Goal: Find specific page/section: Find specific page/section

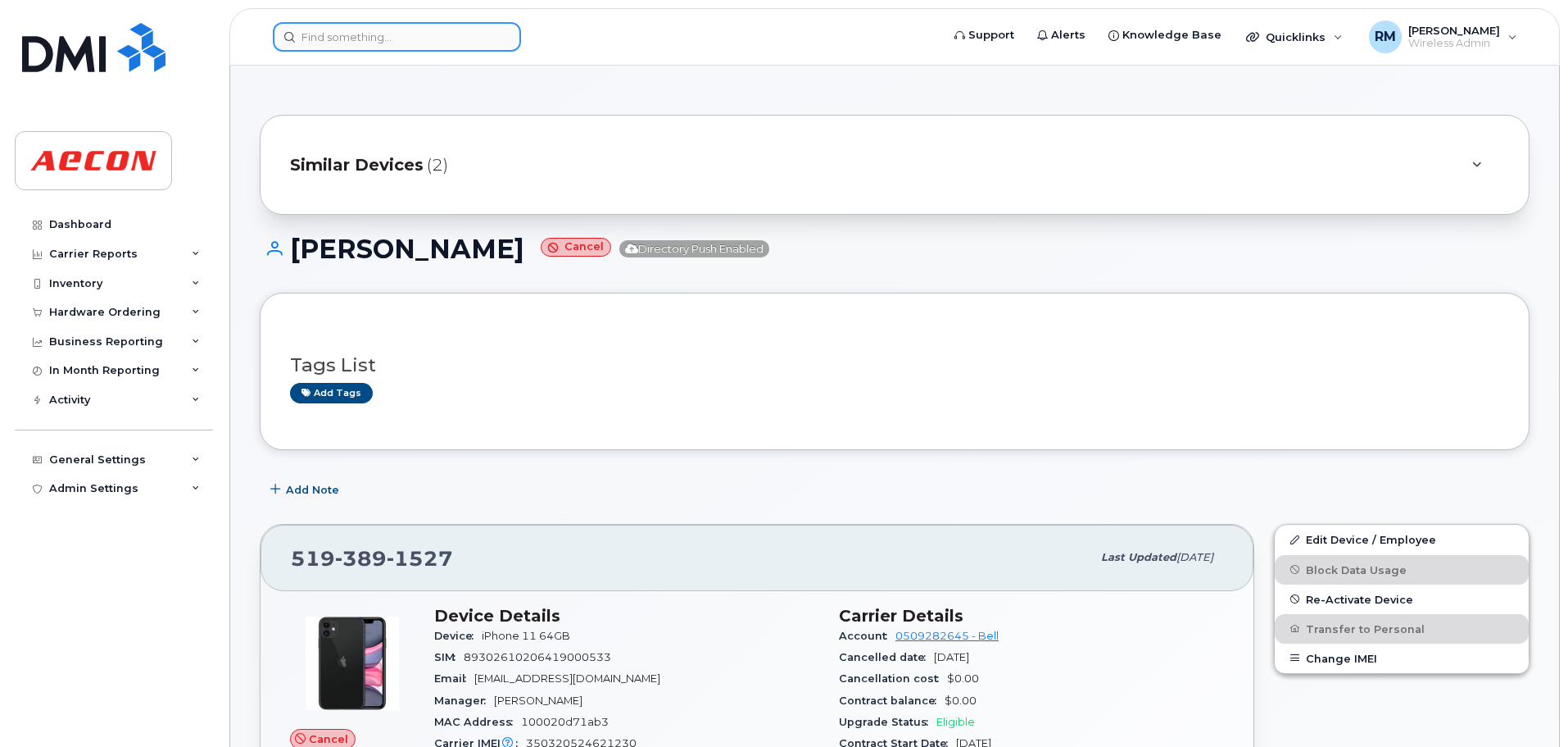
click at [384, 39] on input at bounding box center [397, 37] width 248 height 30
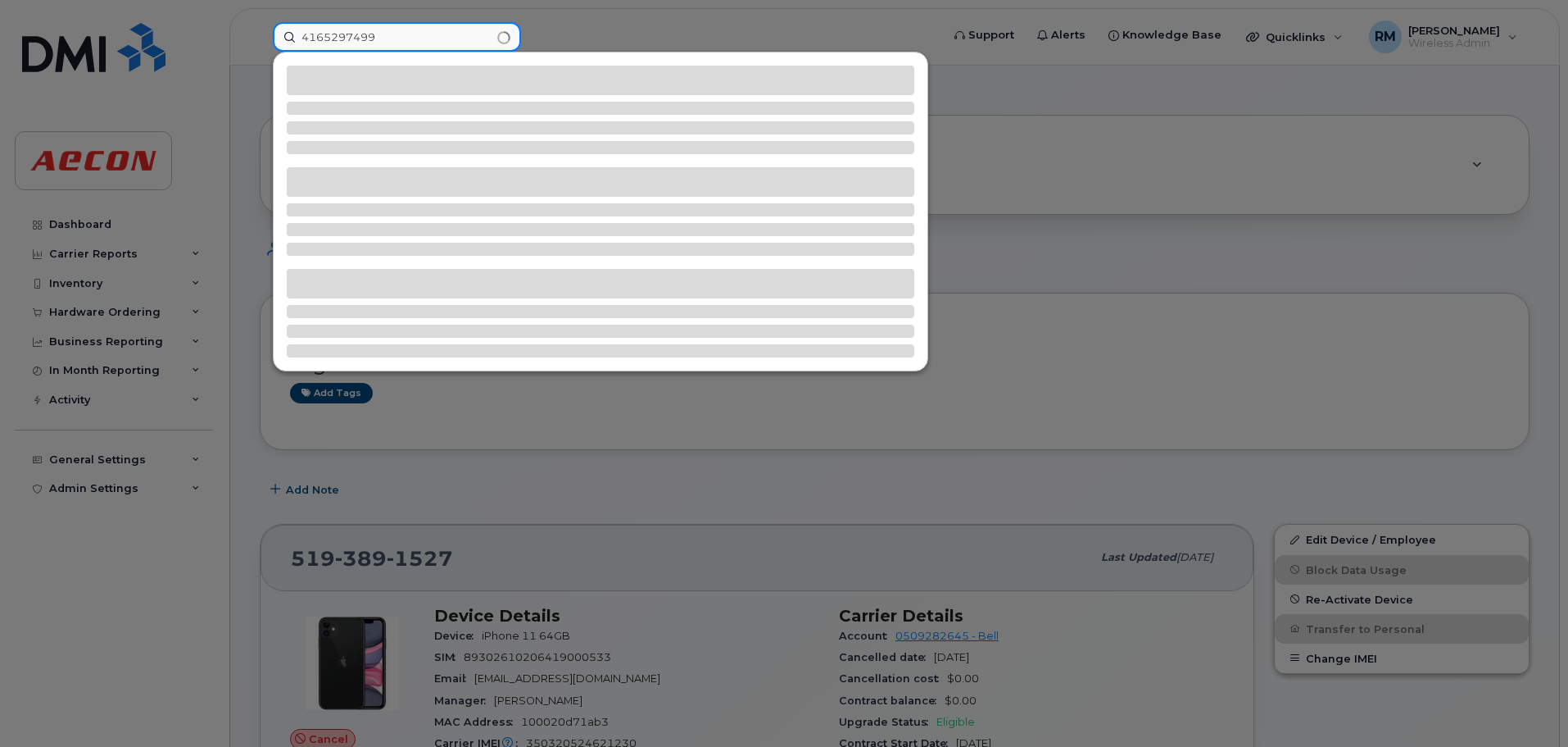
type input "4165297499"
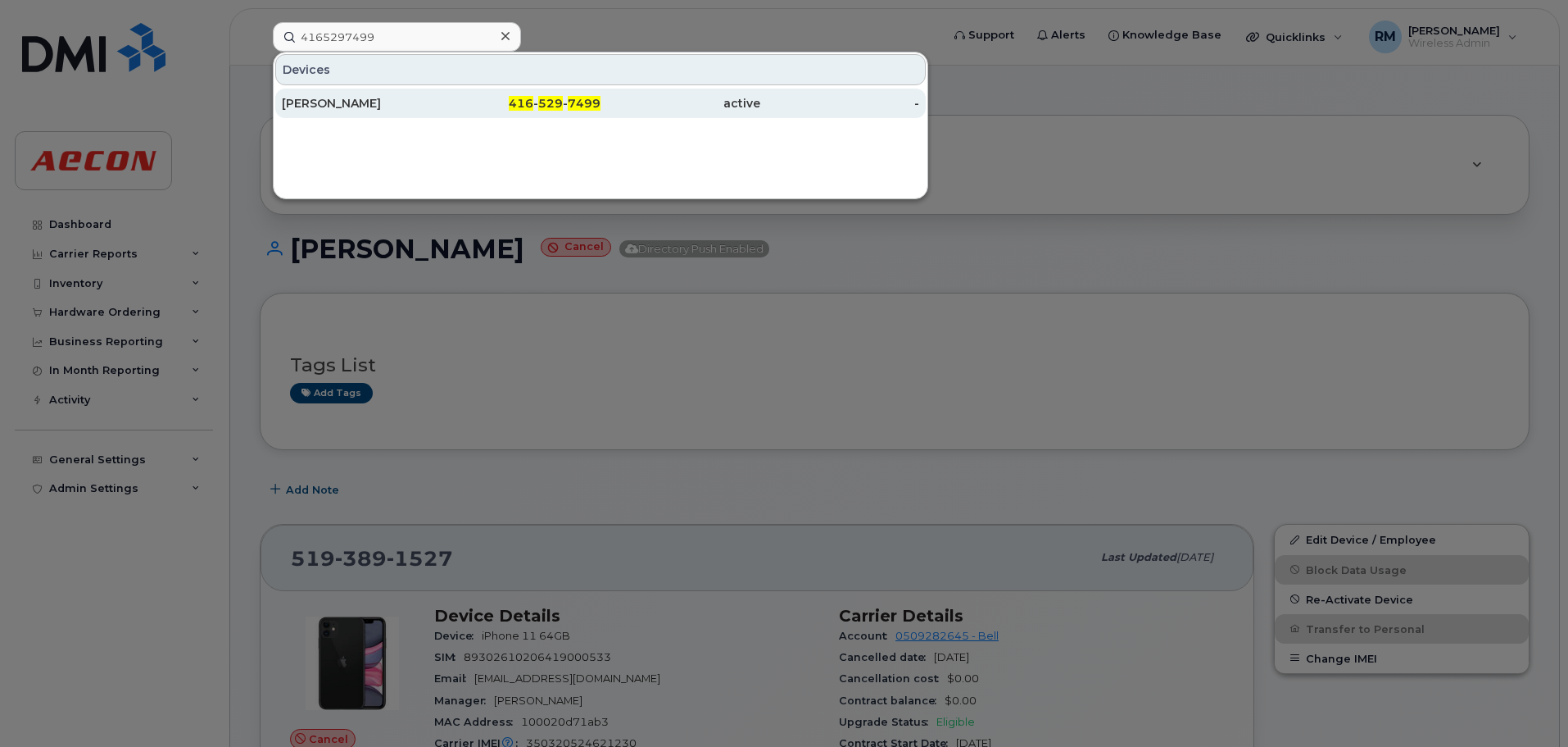
click at [530, 111] on div "416 - 529 - 7499" at bounding box center [521, 103] width 159 height 17
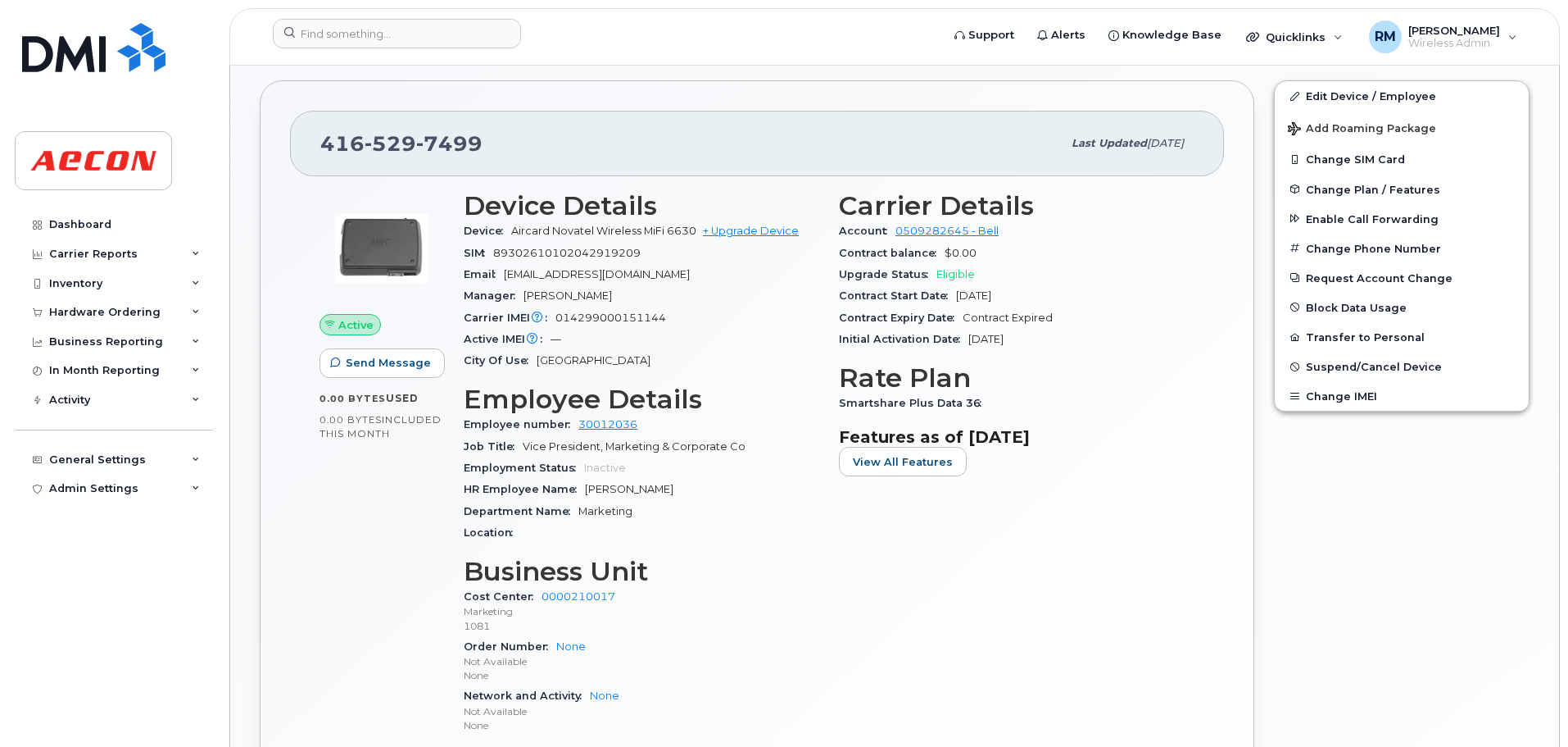
scroll to position [573, 0]
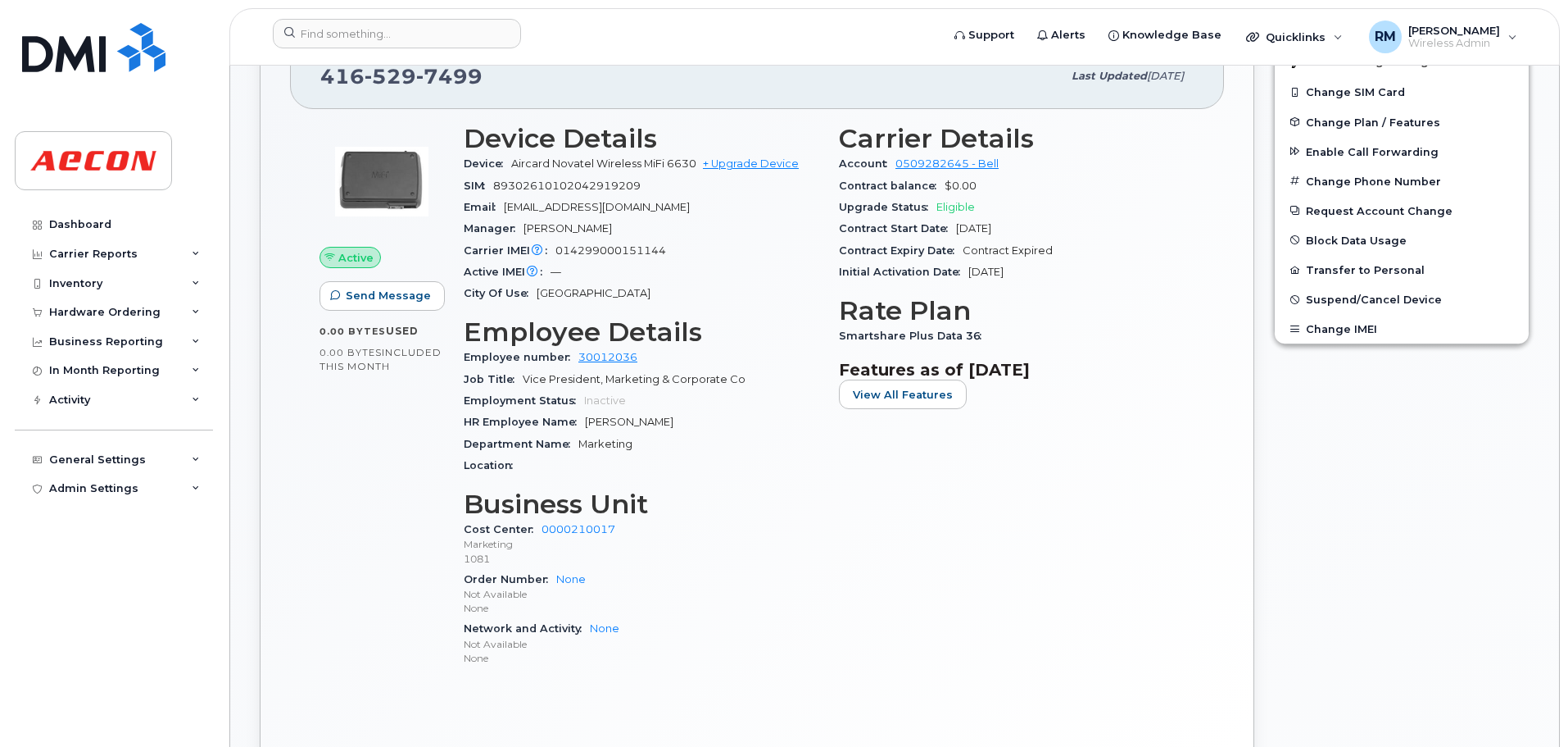
drag, startPoint x: 661, startPoint y: 418, endPoint x: 587, endPoint y: 411, distance: 74.3
click at [587, 411] on div "HR Employee Name [PERSON_NAME]" at bounding box center [642, 422] width 356 height 21
copy span "[PERSON_NAME]"
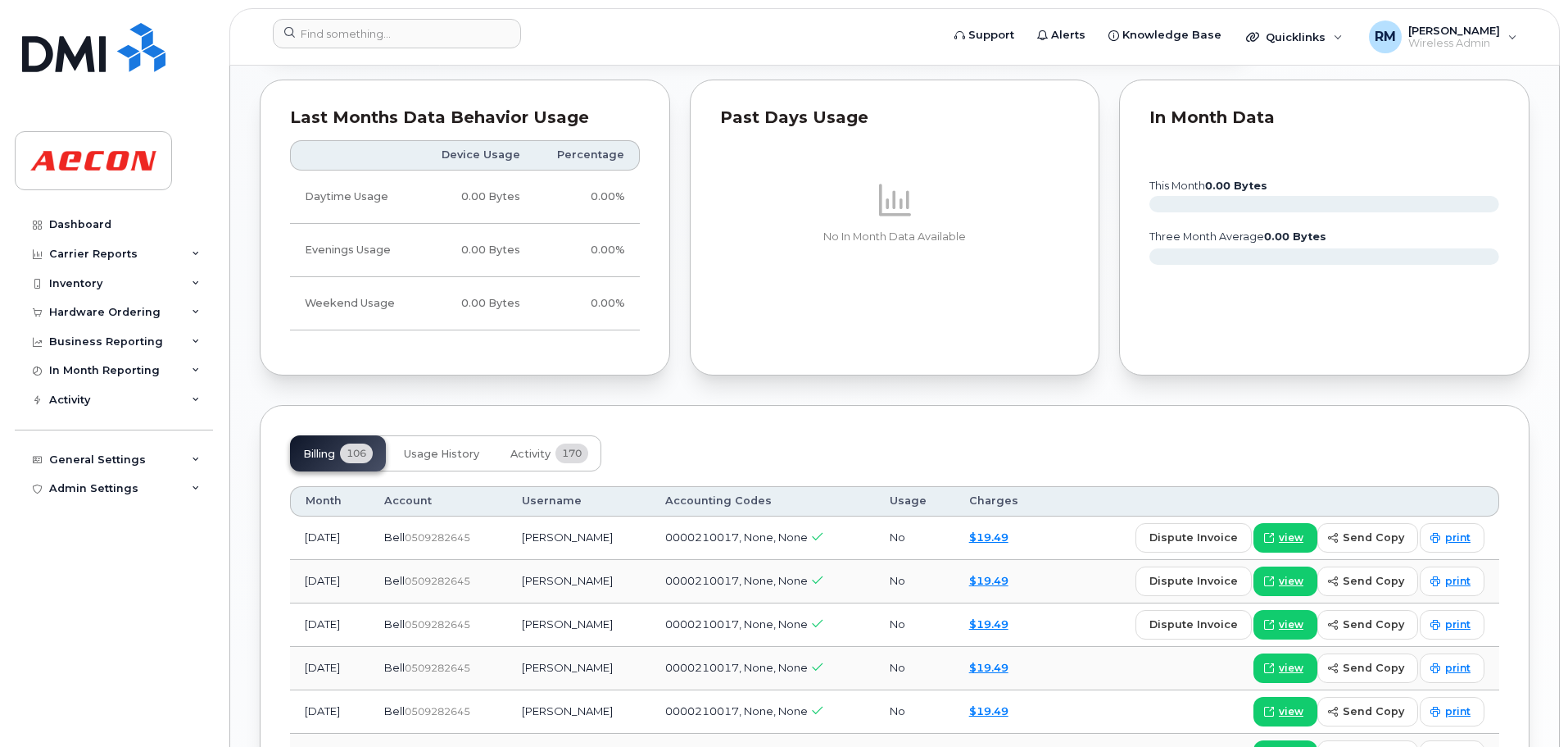
scroll to position [1312, 0]
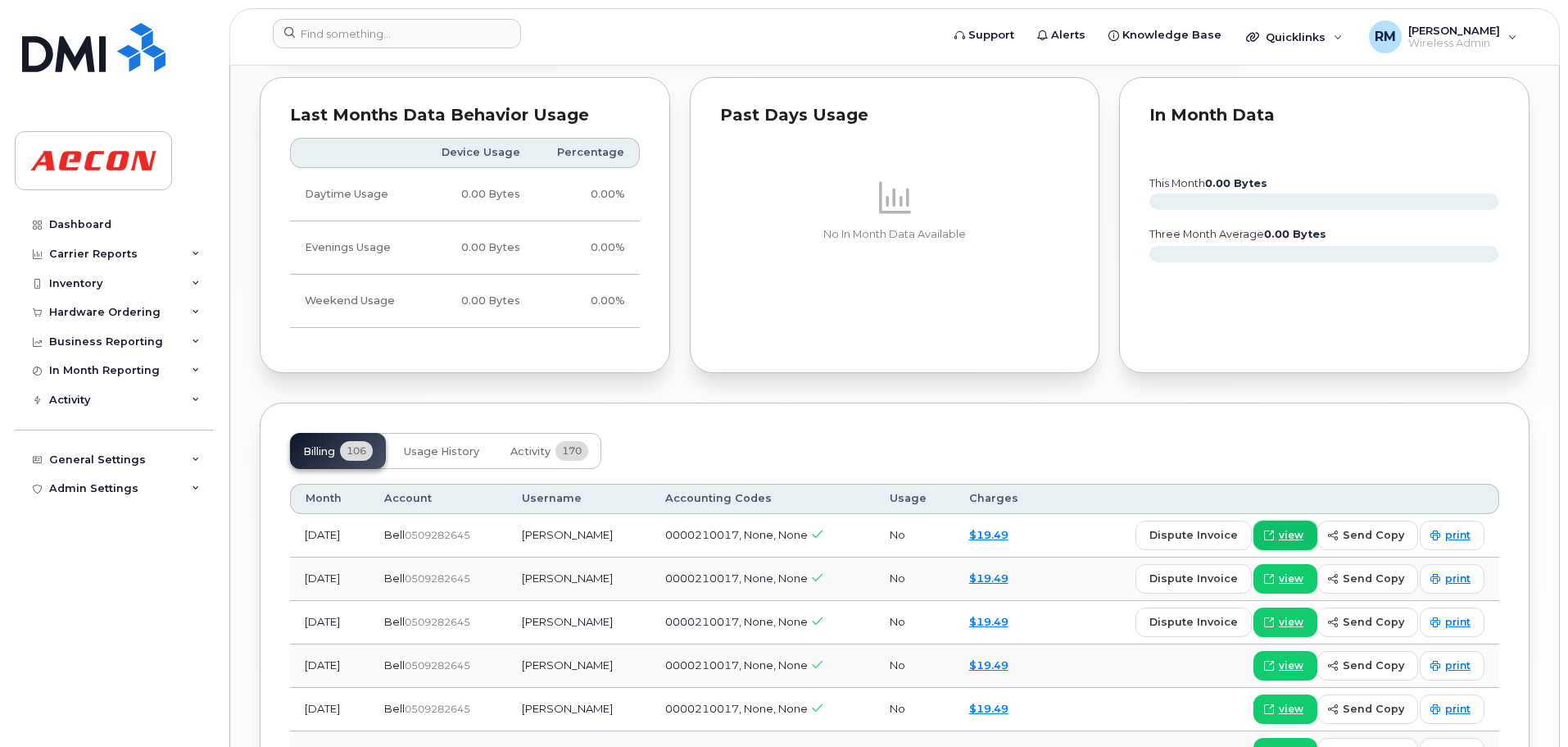
click at [1300, 534] on span "view" at bounding box center [1292, 535] width 25 height 15
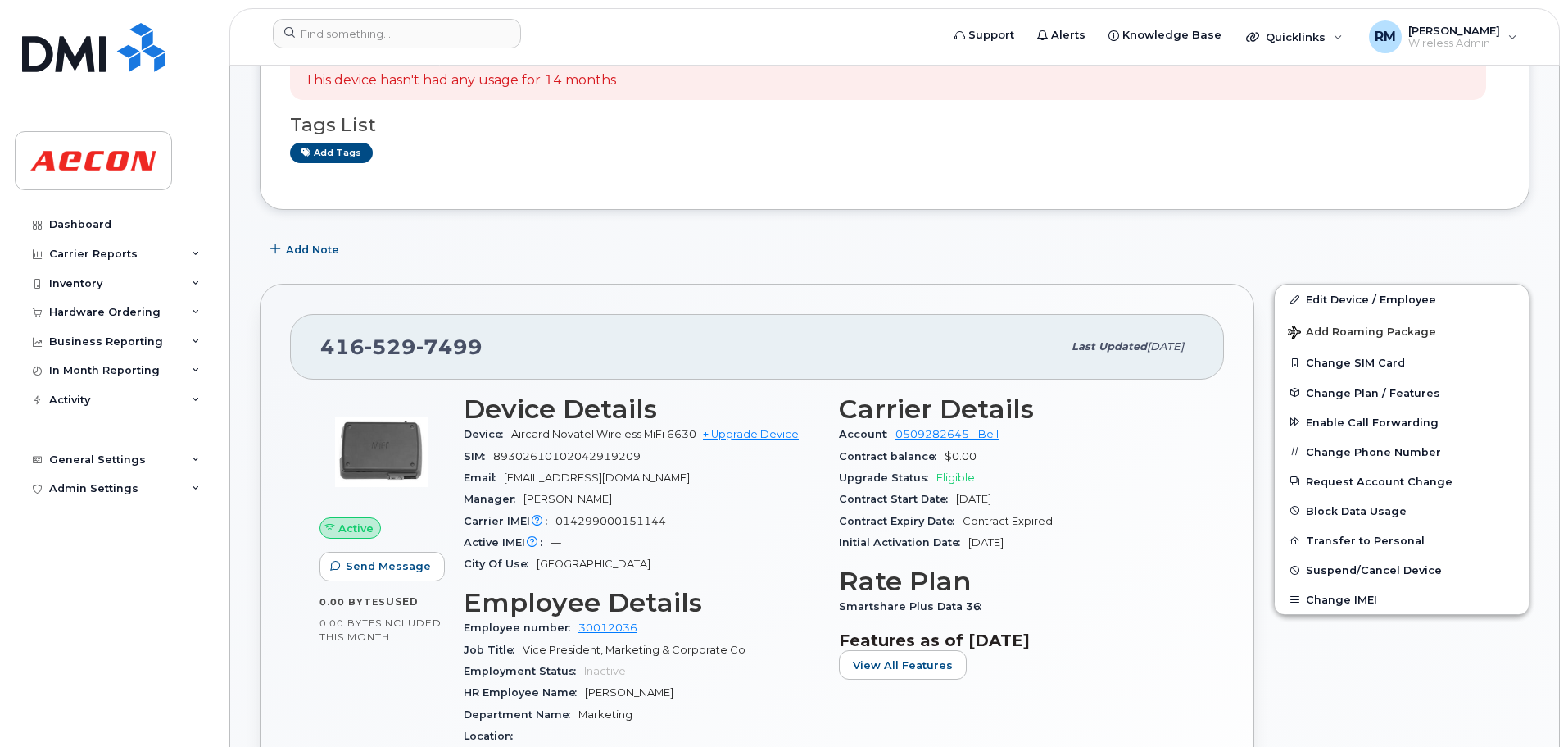
scroll to position [328, 0]
